Goal: Check status: Check status

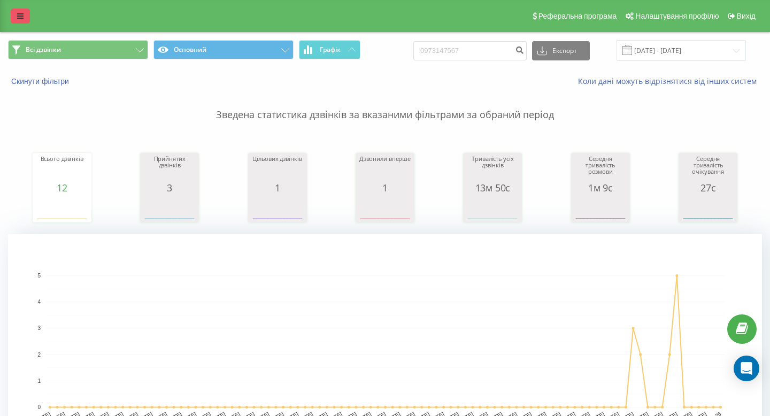
click at [19, 14] on icon at bounding box center [20, 15] width 6 height 7
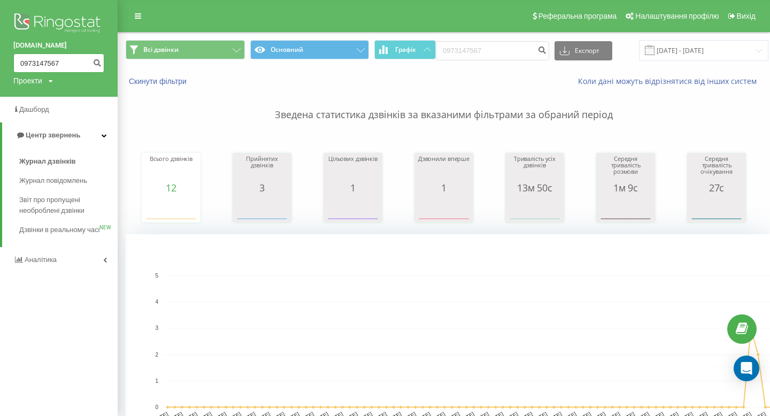
click at [30, 58] on input "0973147567" at bounding box center [58, 62] width 91 height 19
paste input "66255571"
type input "0966255571"
click at [91, 61] on button "submit" at bounding box center [97, 62] width 14 height 19
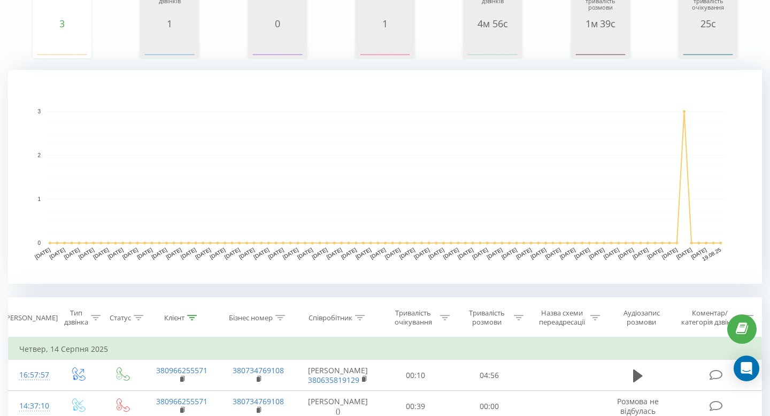
scroll to position [366, 0]
